Goal: Task Accomplishment & Management: Complete application form

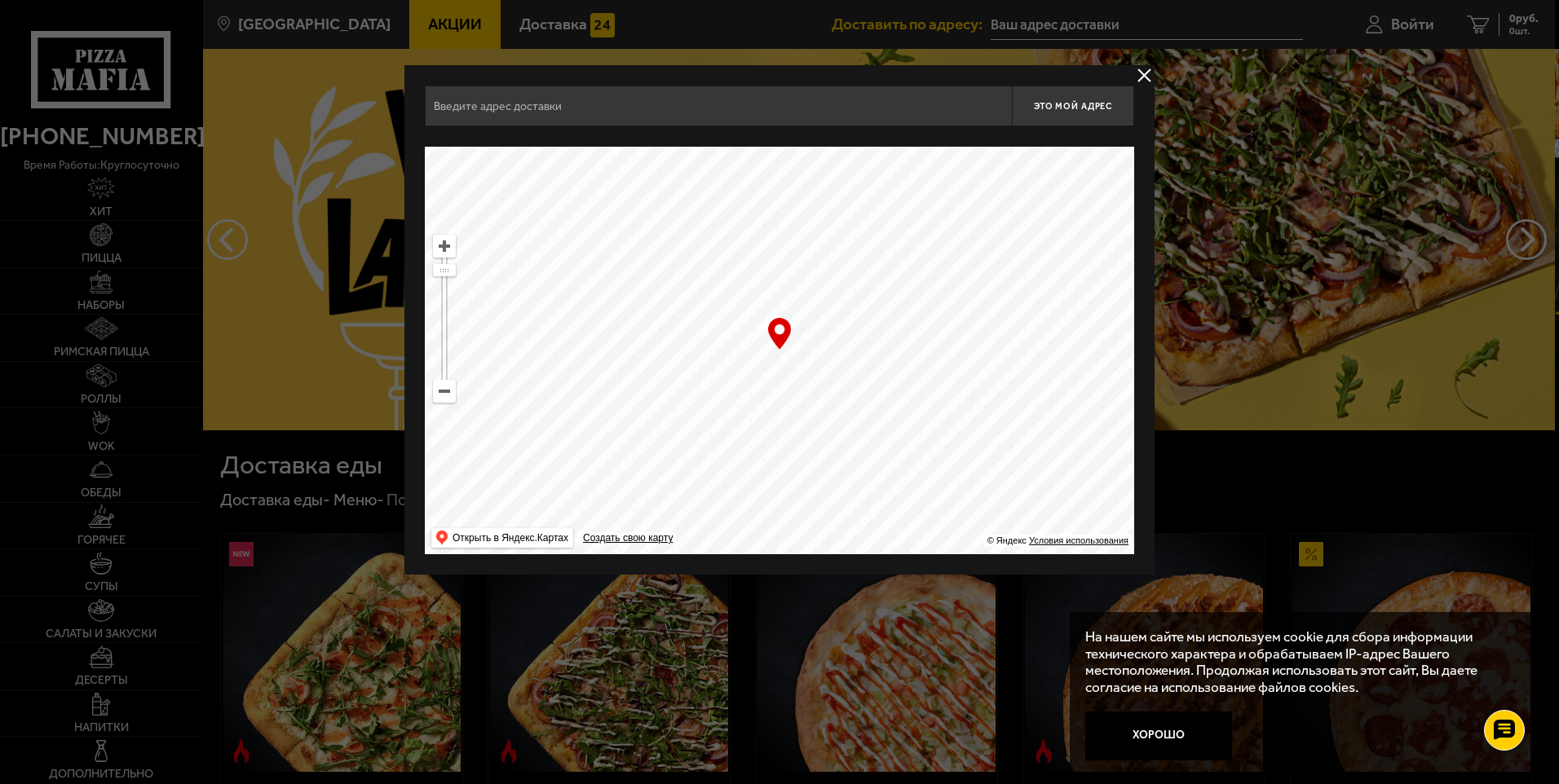
drag, startPoint x: 860, startPoint y: 277, endPoint x: 825, endPoint y: 401, distance: 128.8
click at [825, 401] on ymaps at bounding box center [779, 350] width 709 height 407
type input "[STREET_ADDRESS]"
click at [658, 123] on input "[STREET_ADDRESS]" at bounding box center [718, 105] width 587 height 41
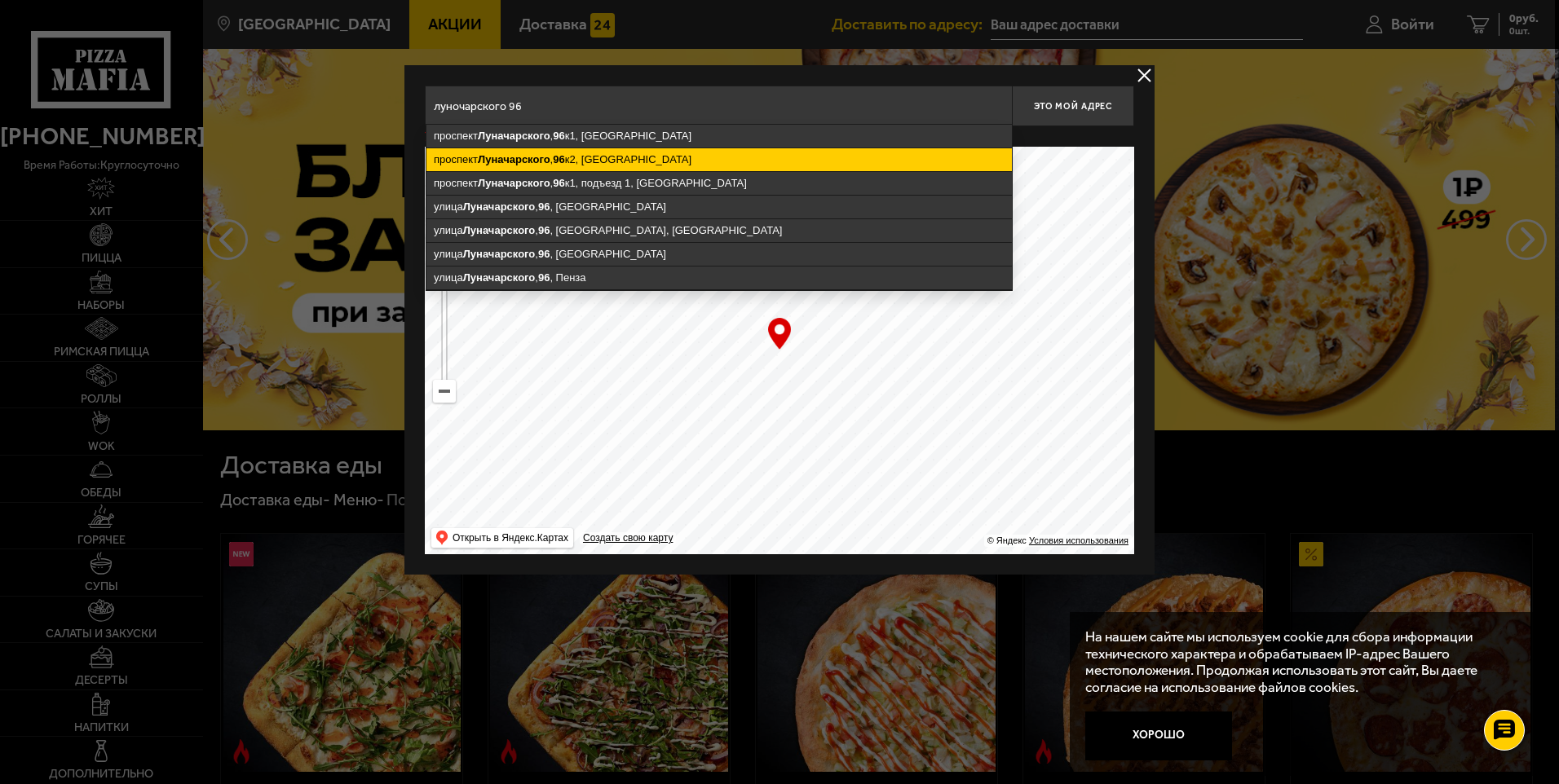
click at [704, 155] on ymaps "[STREET_ADDRESS]" at bounding box center [719, 160] width 585 height 23
type input "[STREET_ADDRESS]"
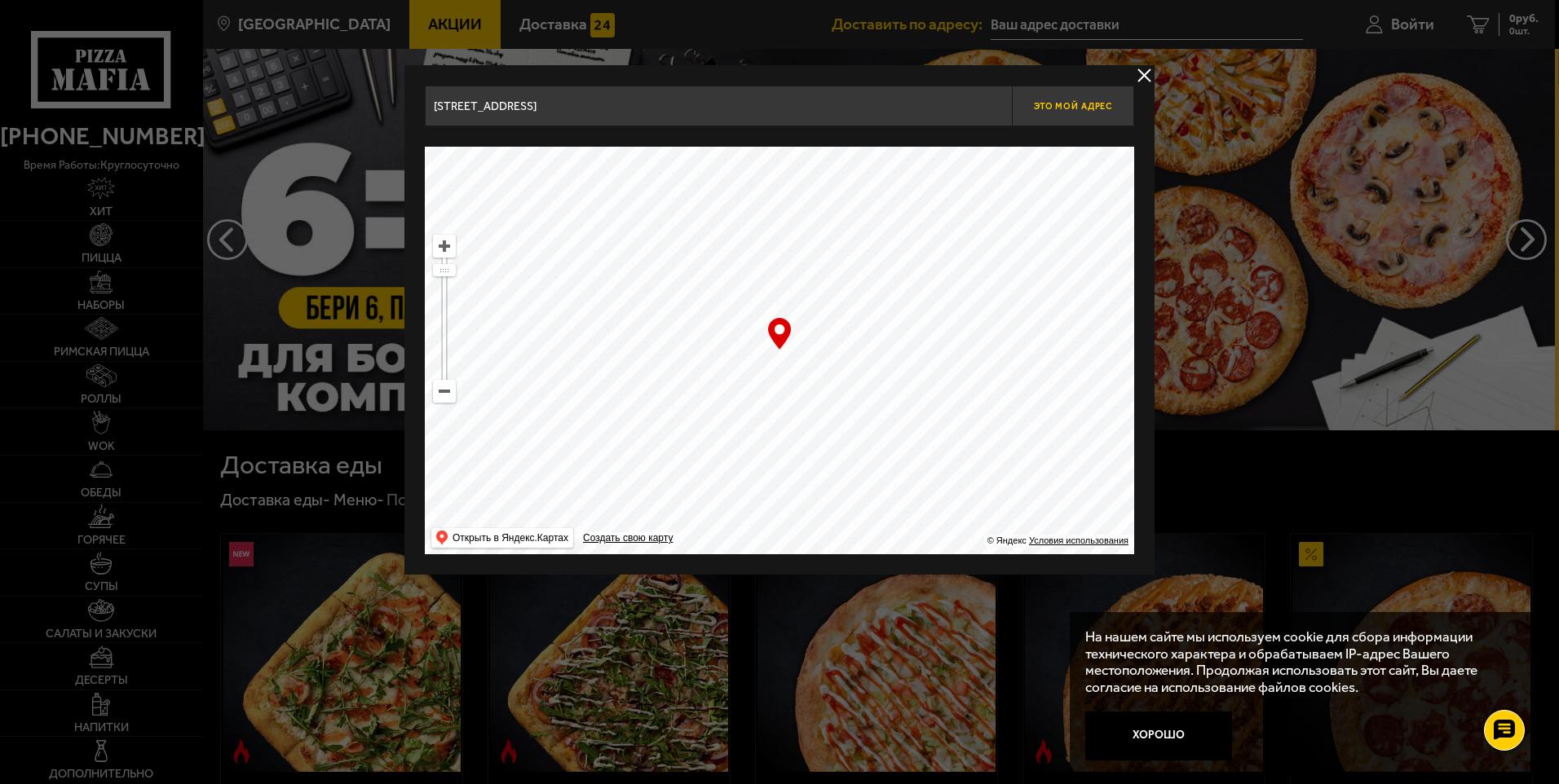
click at [1061, 120] on button "Это мой адрес" at bounding box center [1072, 105] width 122 height 41
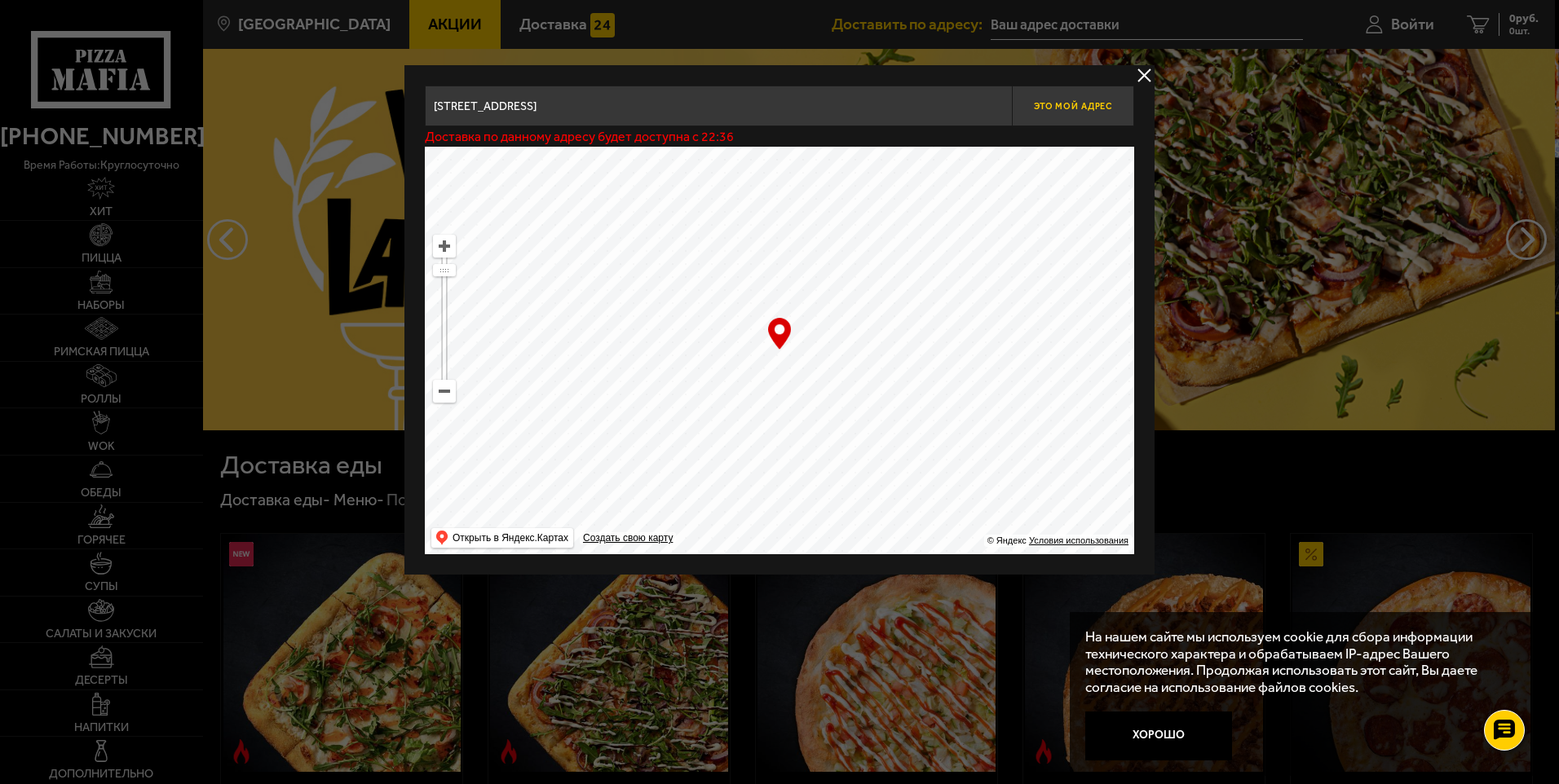
click at [1056, 119] on button "Это мой адрес" at bounding box center [1072, 105] width 122 height 41
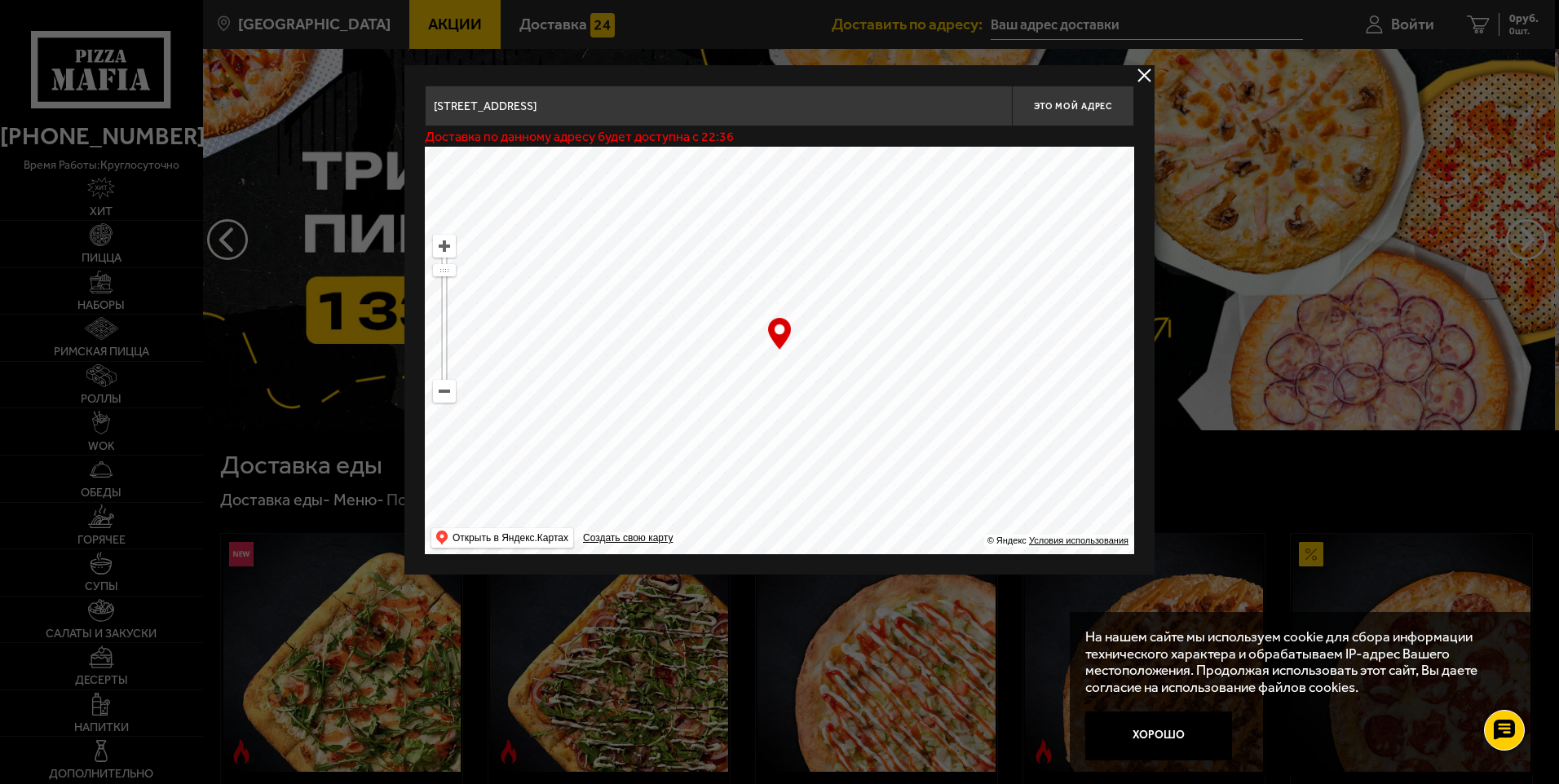
click at [767, 123] on input "[STREET_ADDRESS]" at bounding box center [718, 105] width 587 height 41
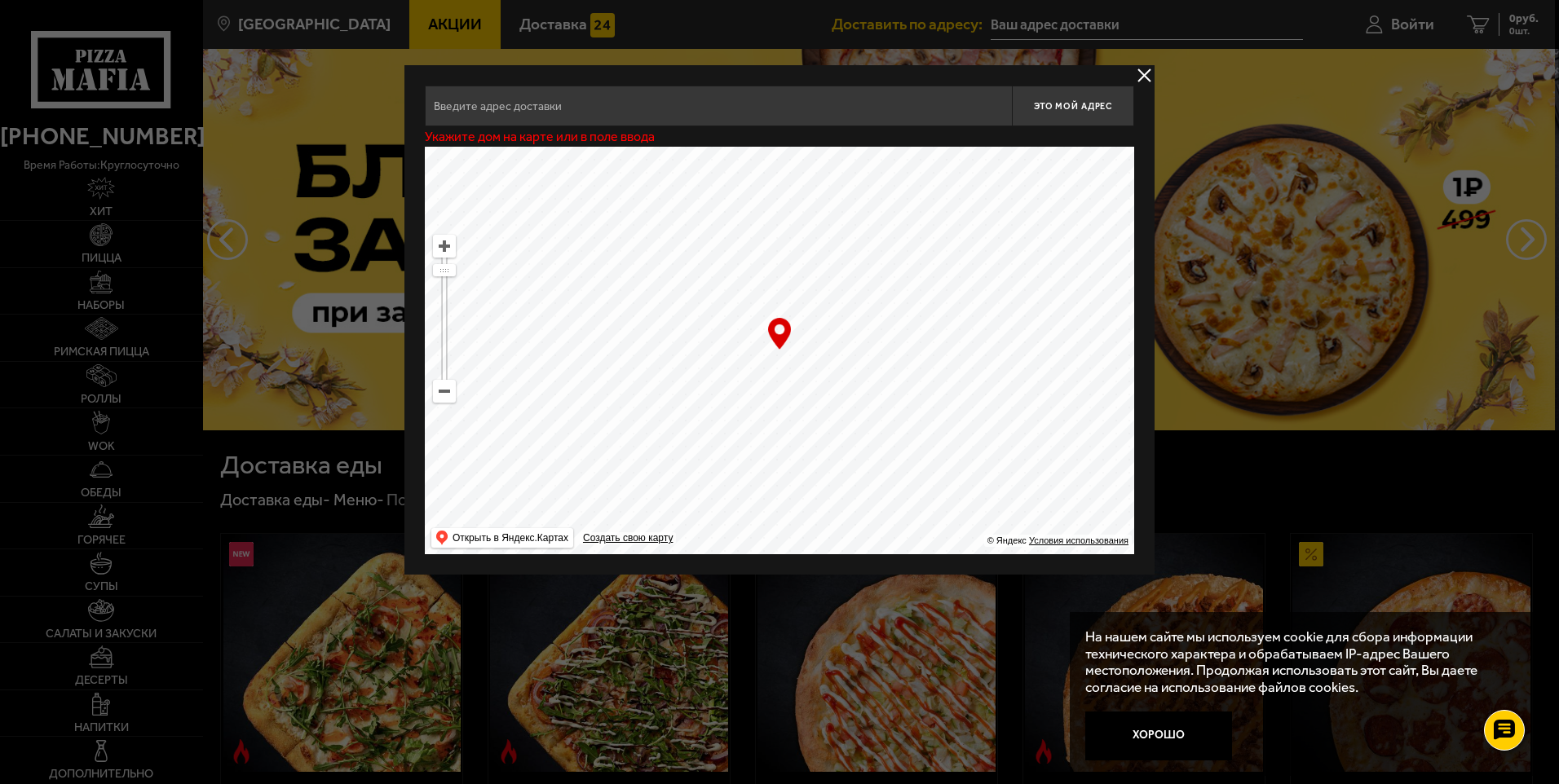
drag, startPoint x: 869, startPoint y: 323, endPoint x: 857, endPoint y: 341, distance: 21.6
click at [857, 341] on ymaps at bounding box center [779, 350] width 709 height 407
type input "[STREET_ADDRESS]"
click at [1038, 116] on button "Это мой адрес" at bounding box center [1072, 105] width 122 height 41
click at [833, 112] on input "[STREET_ADDRESS]" at bounding box center [718, 105] width 587 height 41
